Goal: Task Accomplishment & Management: Manage account settings

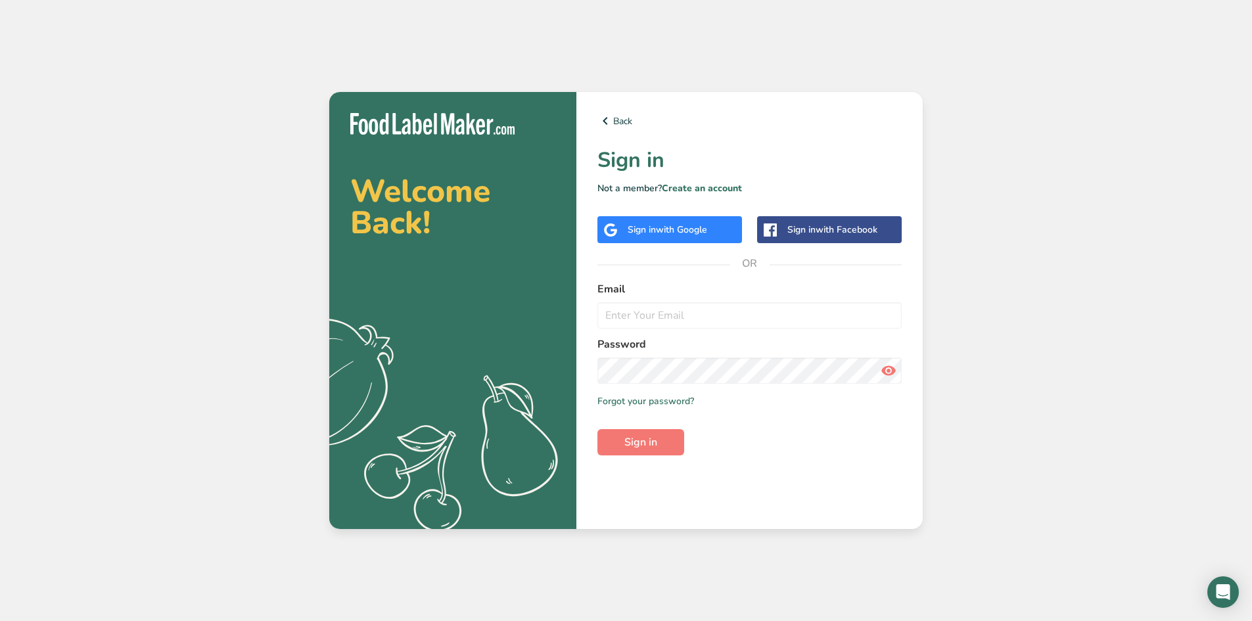
click at [7, 222] on div "Welcome Back! .a{fill:#f5f3ed;} Back Sign in Not a member? Create an account Si…" at bounding box center [626, 310] width 1252 height 621
click at [856, 315] on input "email" at bounding box center [749, 315] width 304 height 26
click at [856, 314] on input "email" at bounding box center [749, 315] width 304 height 26
paste input "[EMAIL_ADDRESS][DOMAIN_NAME]"
type input "[EMAIL_ADDRESS][DOMAIN_NAME]"
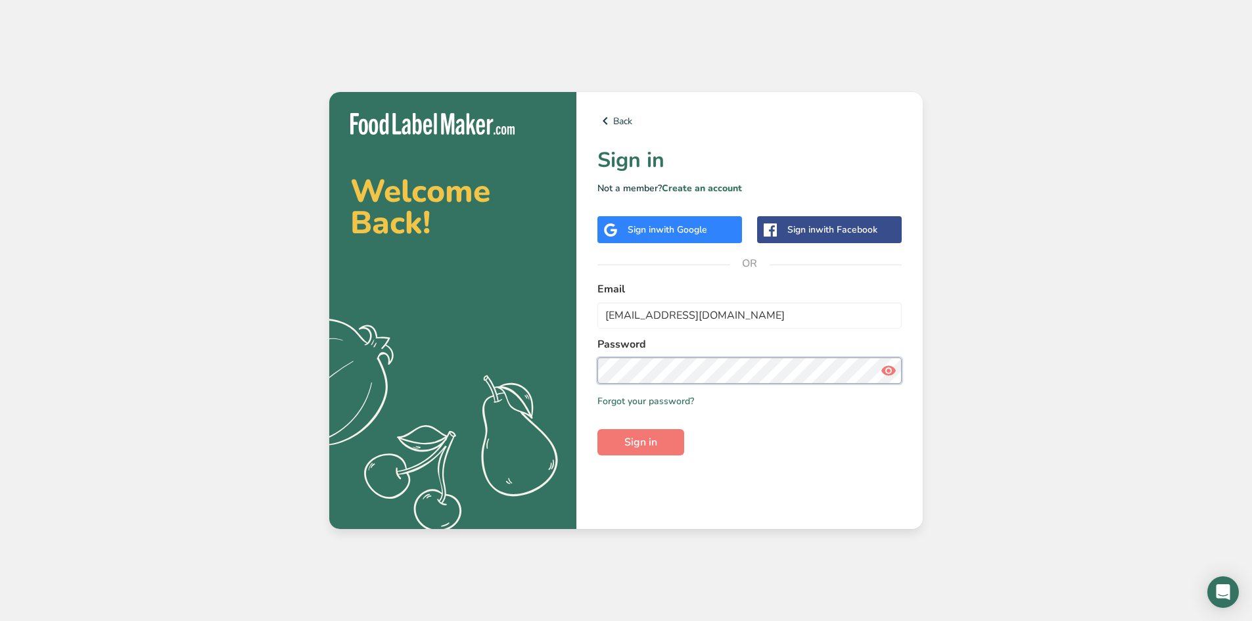
click at [597, 429] on button "Sign in" at bounding box center [640, 442] width 87 height 26
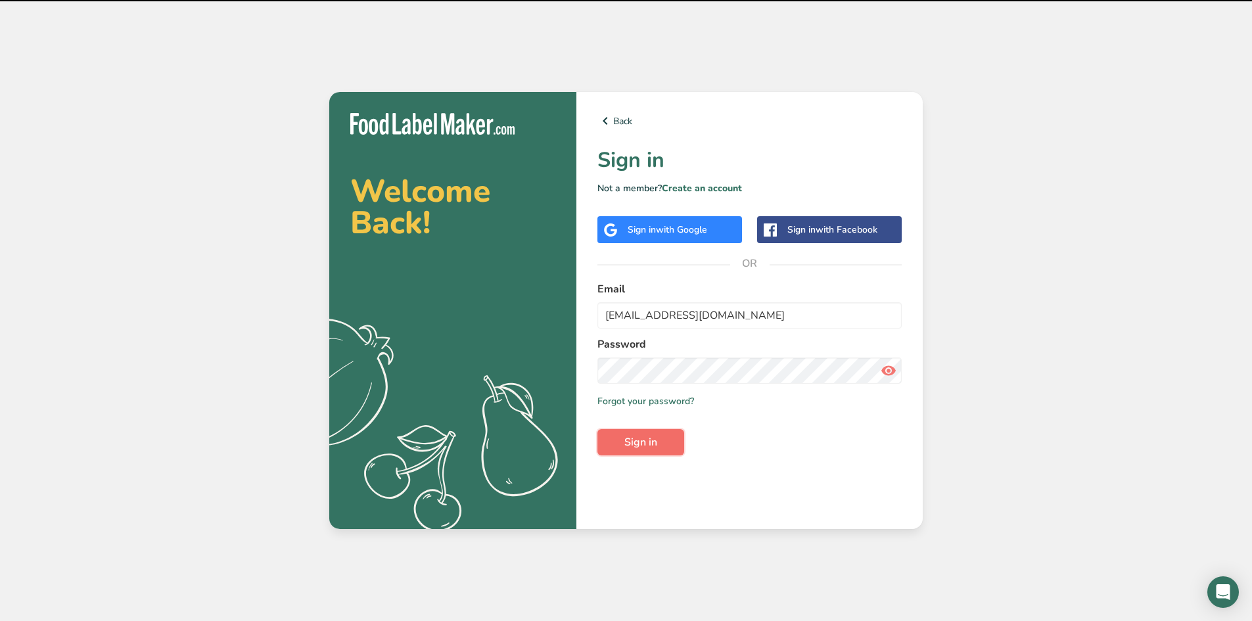
click at [658, 445] on button "Sign in" at bounding box center [640, 442] width 87 height 26
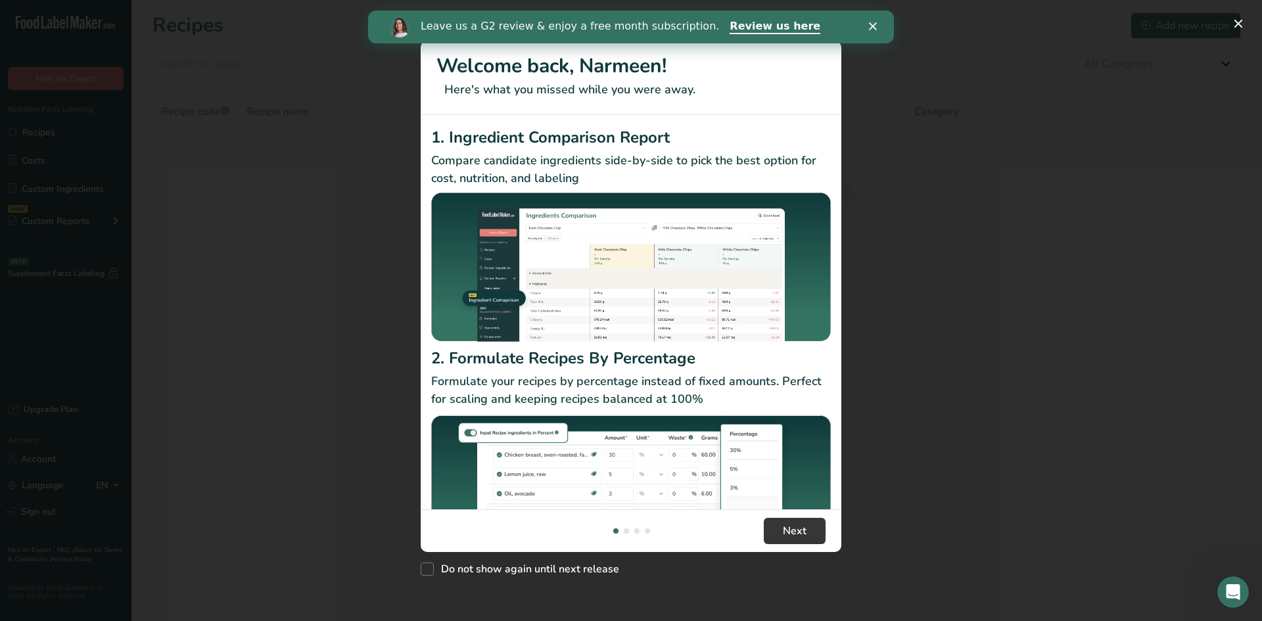
click at [875, 23] on icon "Close" at bounding box center [873, 26] width 8 height 8
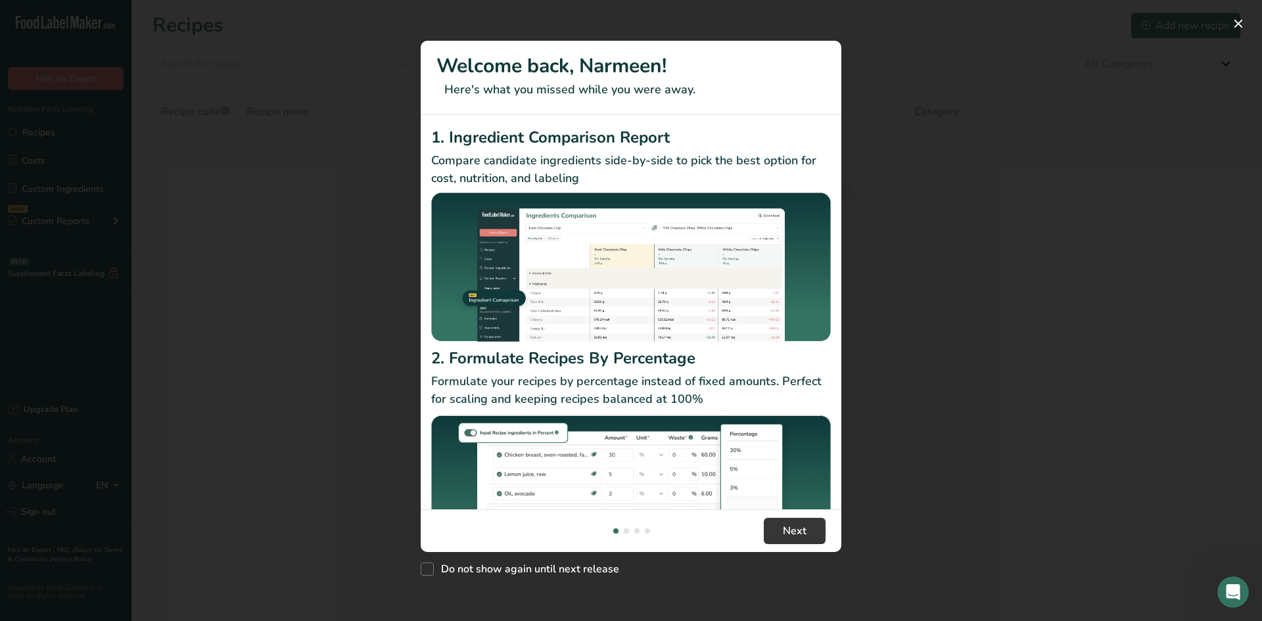
click at [901, 158] on div "New Features" at bounding box center [631, 310] width 1262 height 621
